Goal: Task Accomplishment & Management: Complete application form

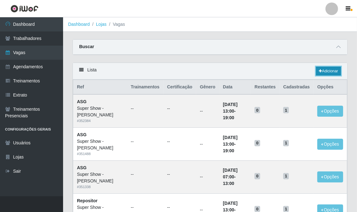
click at [320, 69] on link "Adicionar" at bounding box center [328, 71] width 25 height 9
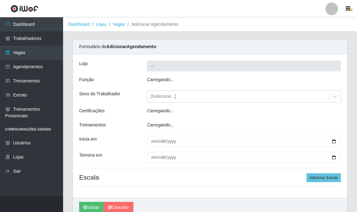
type input "Super Show - [PERSON_NAME]"
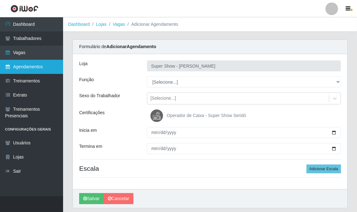
click at [31, 66] on link "Agendamentos" at bounding box center [31, 67] width 63 height 14
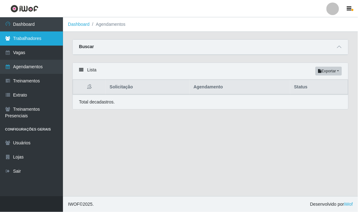
click at [46, 39] on link "Trabalhadores" at bounding box center [31, 39] width 63 height 14
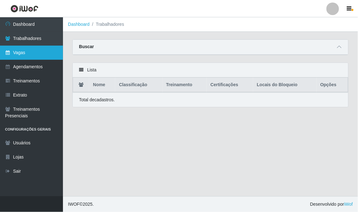
click at [47, 54] on link "Vagas" at bounding box center [31, 53] width 63 height 14
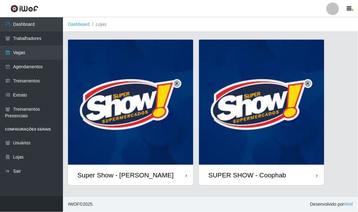
click at [152, 135] on img at bounding box center [130, 102] width 125 height 125
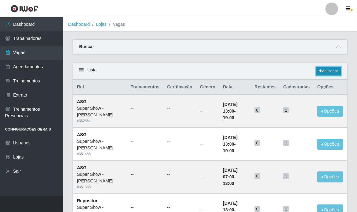
click at [333, 71] on link "Adicionar" at bounding box center [328, 71] width 25 height 9
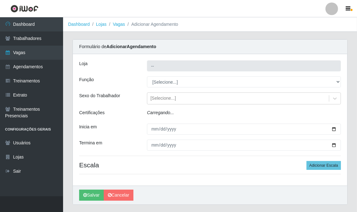
type input "Super Show - [PERSON_NAME]"
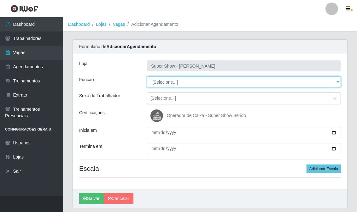
click at [176, 84] on select "[Selecione...] ASG Auxiliar de Estacionamento Balconista Embalador Embalador + …" at bounding box center [244, 82] width 194 height 11
select select "16"
click at [147, 77] on select "[Selecione...] ASG Auxiliar de Estacionamento Balconista Embalador Embalador + …" at bounding box center [244, 82] width 194 height 11
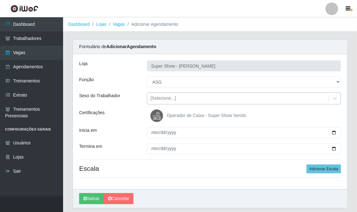
click at [158, 95] on div "[Selecione...]" at bounding box center [163, 98] width 26 height 7
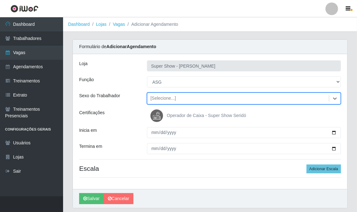
click at [158, 95] on div "[Selecione...]" at bounding box center [163, 98] width 26 height 7
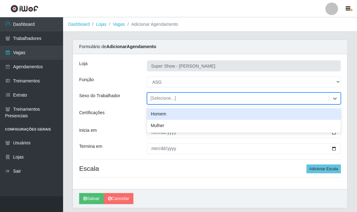
click at [158, 95] on div "[Selecione...]" at bounding box center [163, 98] width 26 height 7
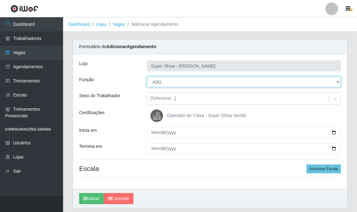
click at [155, 82] on select "[Selecione...] ASG Auxiliar de Estacionamento Balconista Embalador Embalador + …" at bounding box center [244, 82] width 194 height 11
